Goal: Task Accomplishment & Management: Use online tool/utility

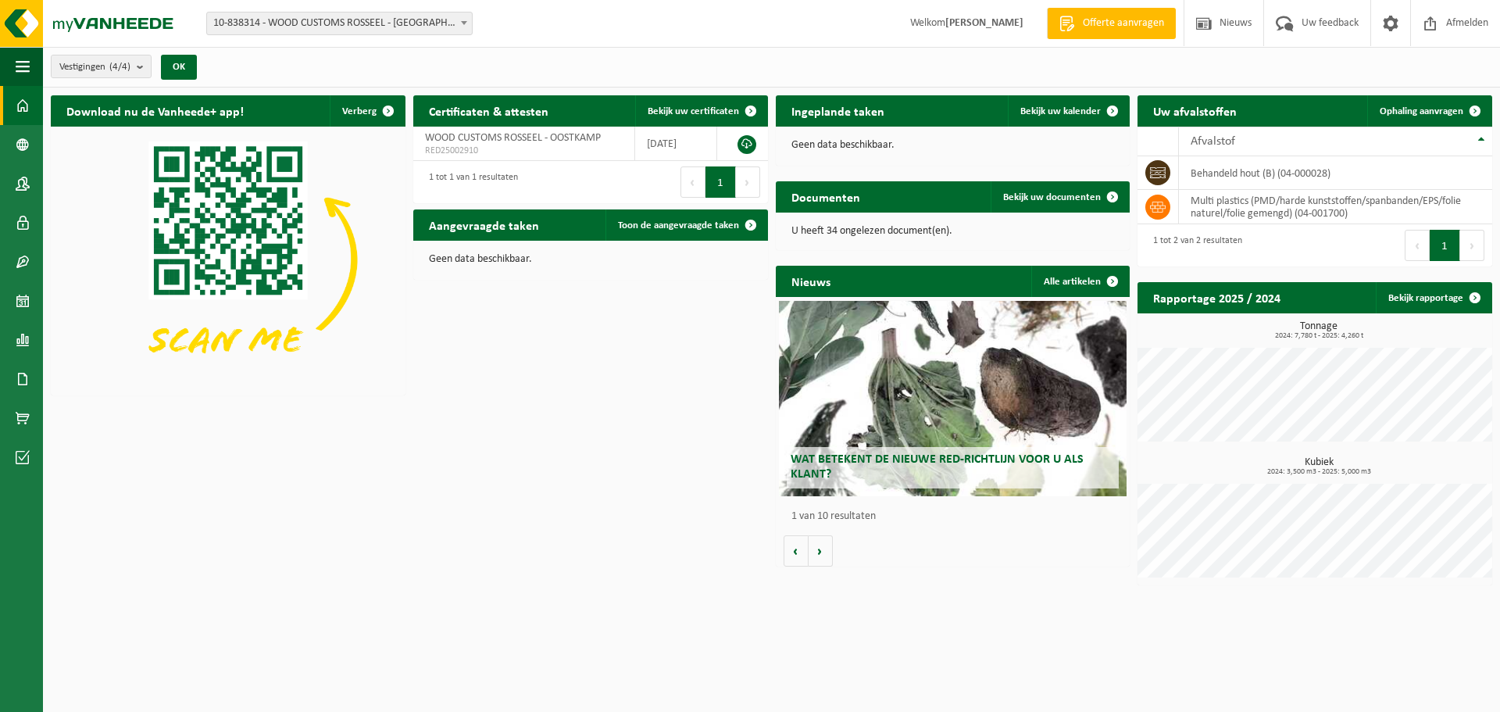
drag, startPoint x: 1398, startPoint y: 114, endPoint x: 1348, endPoint y: 111, distance: 50.1
click at [1398, 113] on span "Ophaling aanvragen" at bounding box center [1422, 111] width 84 height 10
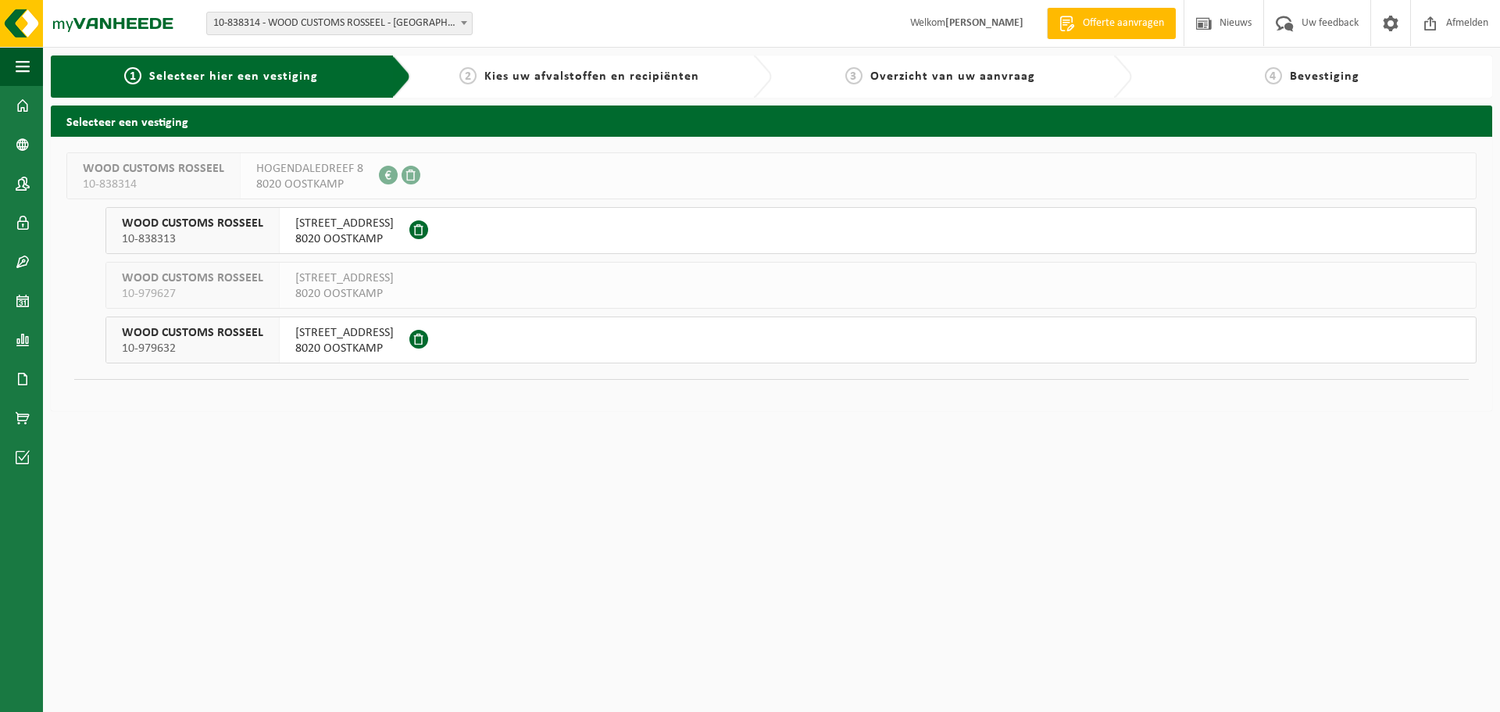
click at [322, 344] on span "8020 OOSTKAMP" at bounding box center [344, 349] width 98 height 16
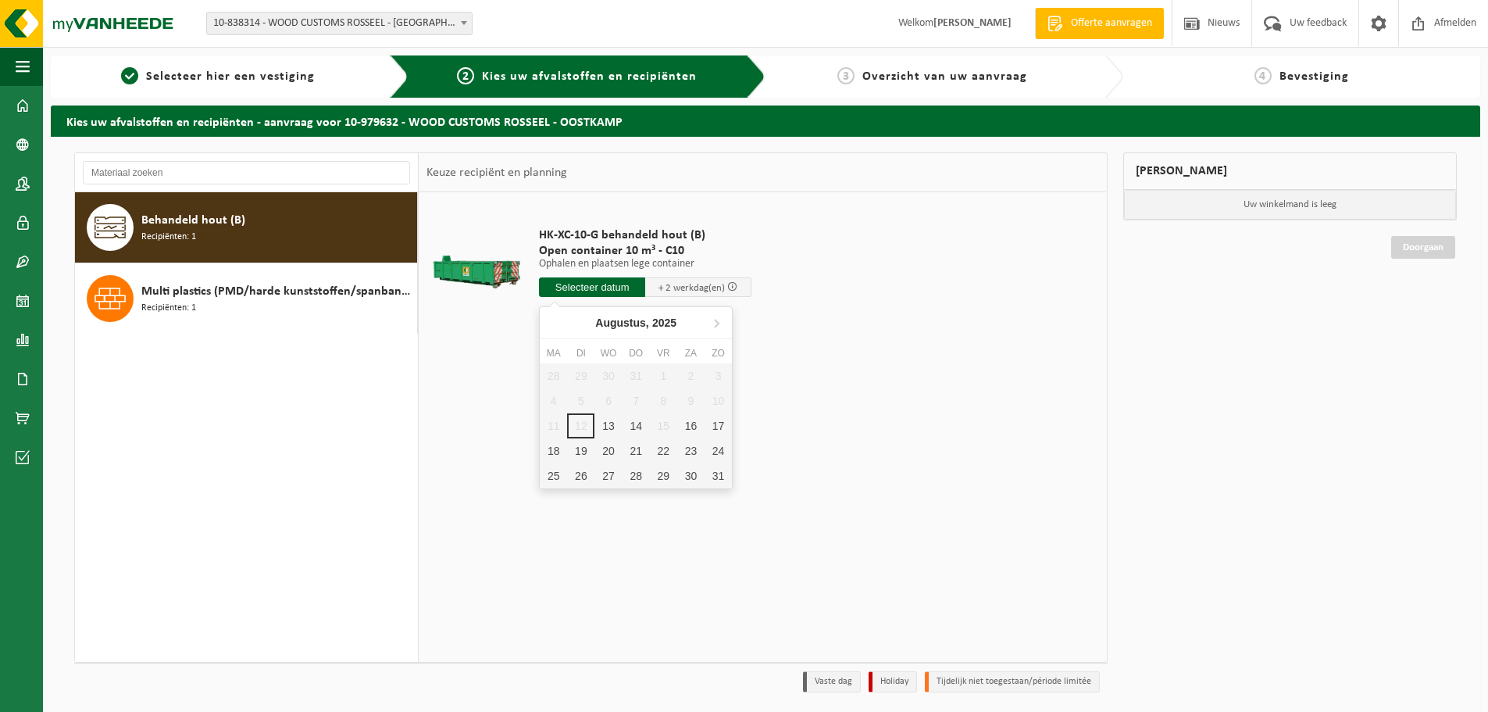
click at [605, 291] on input "text" at bounding box center [592, 287] width 106 height 20
click at [616, 429] on div "13" at bounding box center [607, 425] width 27 height 25
type input "Van 2025-08-13"
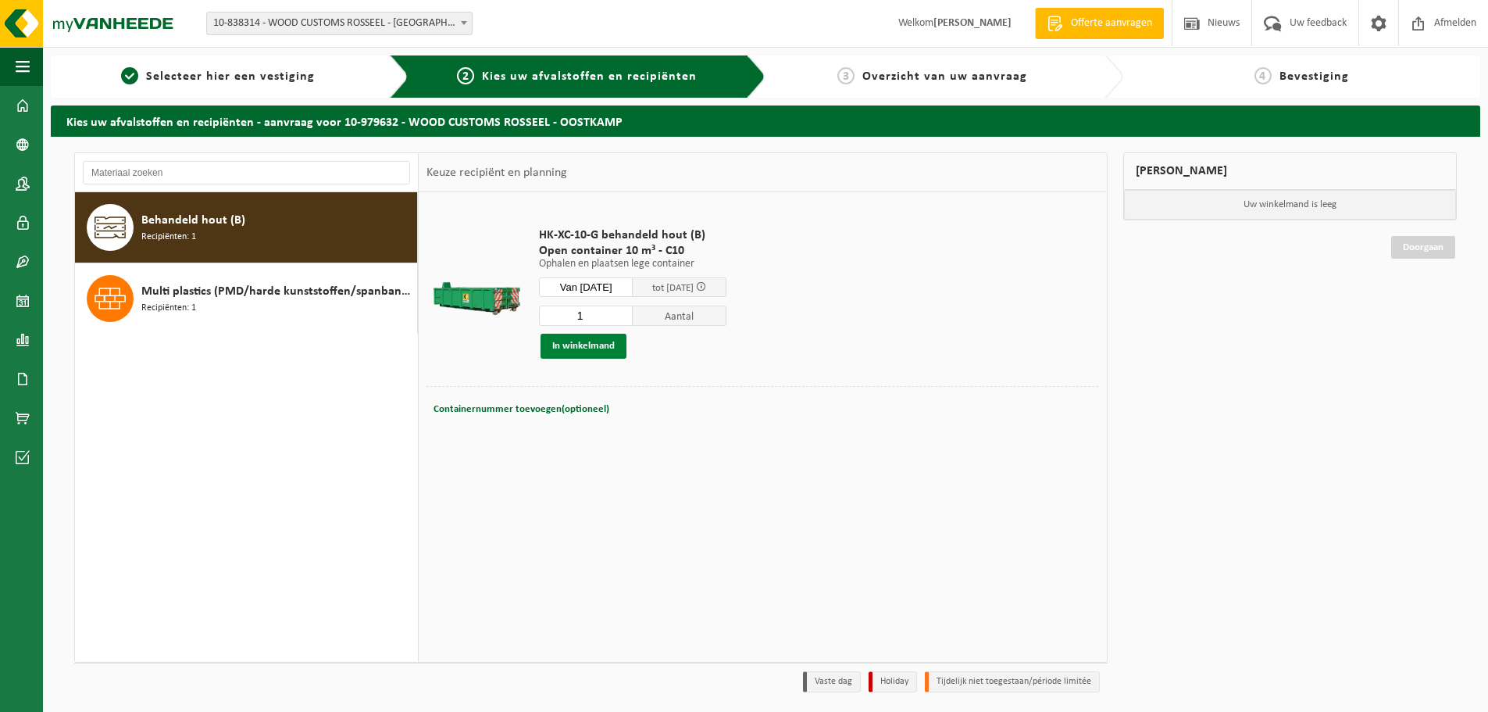
click at [620, 354] on button "In winkelmand" at bounding box center [584, 346] width 86 height 25
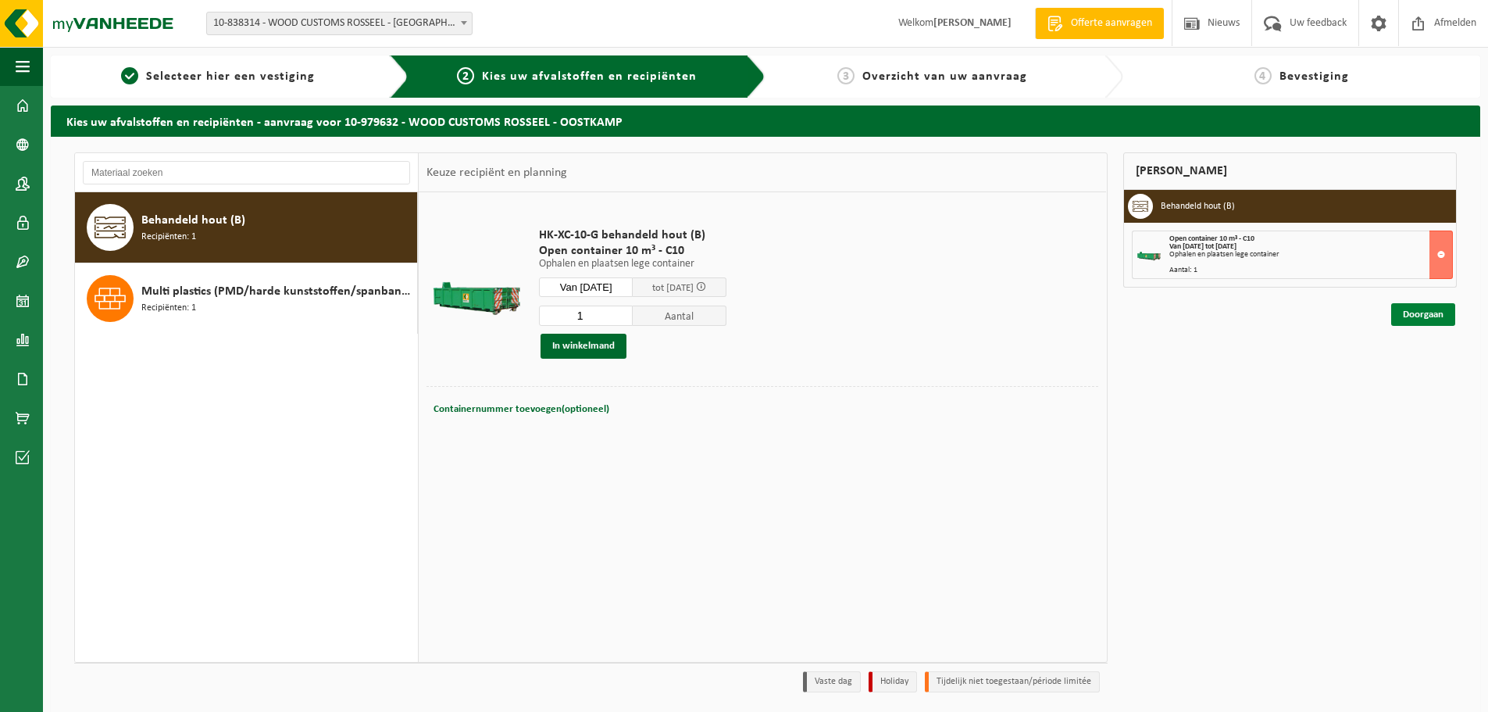
click at [1426, 318] on link "Doorgaan" at bounding box center [1423, 314] width 64 height 23
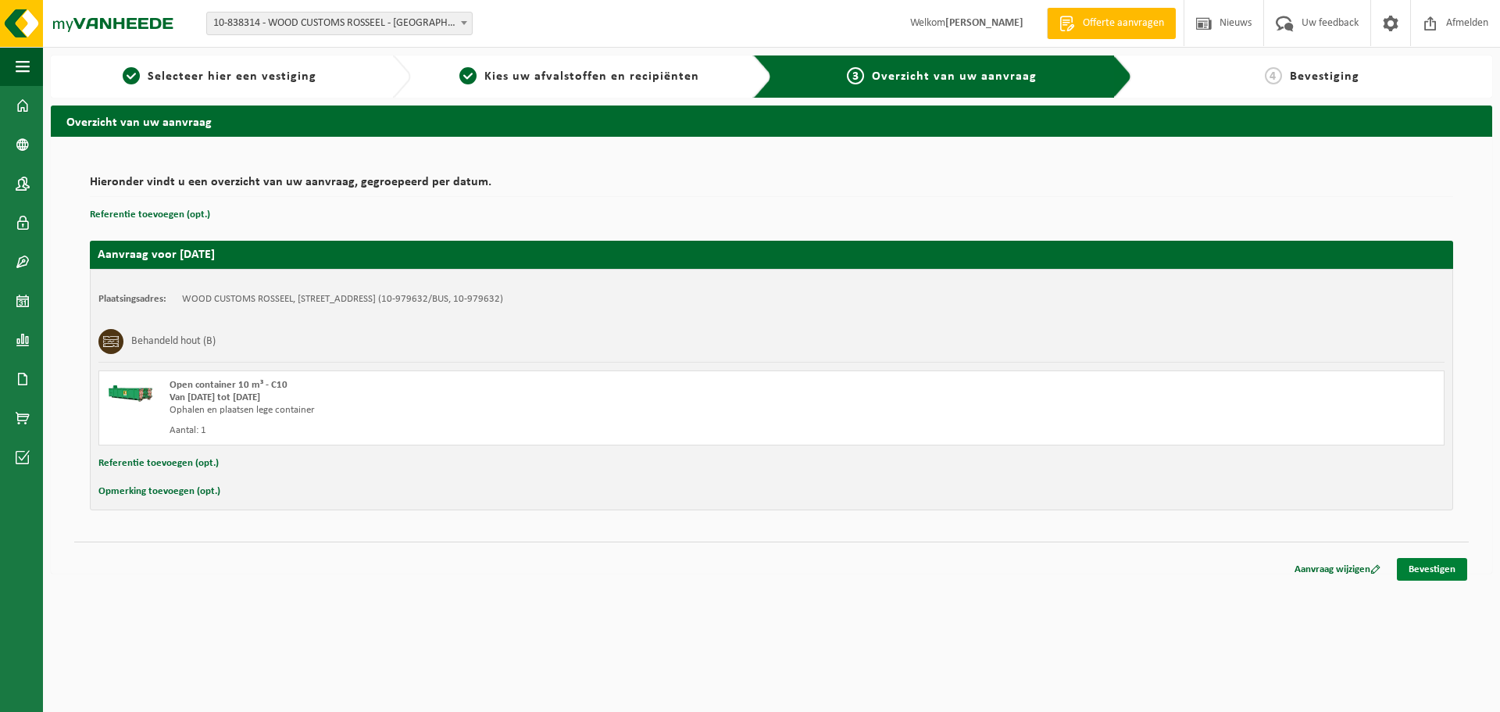
click at [1416, 562] on link "Bevestigen" at bounding box center [1432, 569] width 70 height 23
